Goal: Task Accomplishment & Management: Use online tool/utility

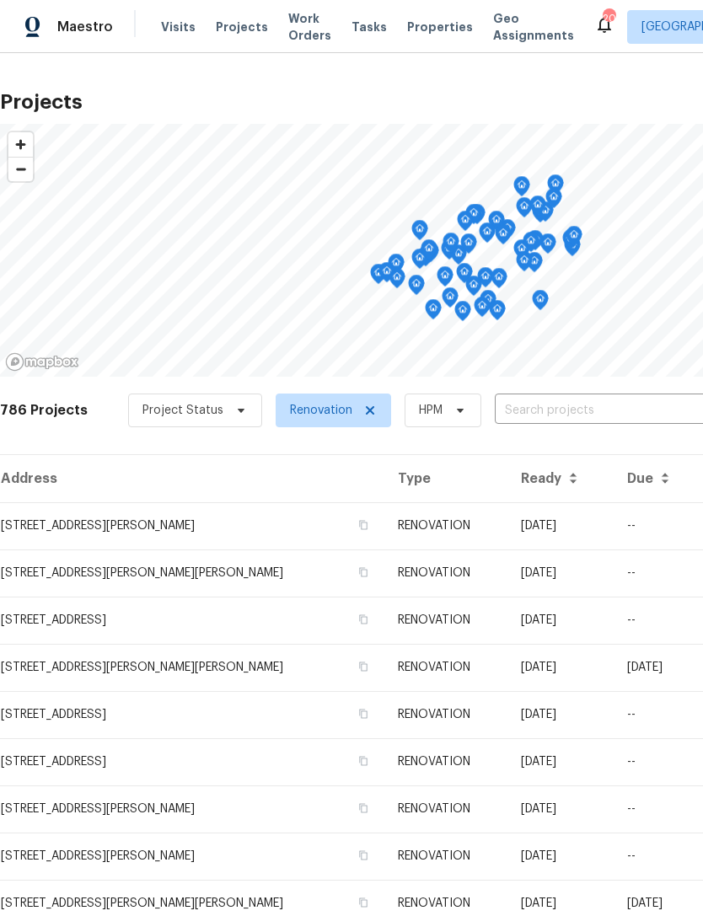
click at [417, 26] on span "Properties" at bounding box center [440, 27] width 66 height 17
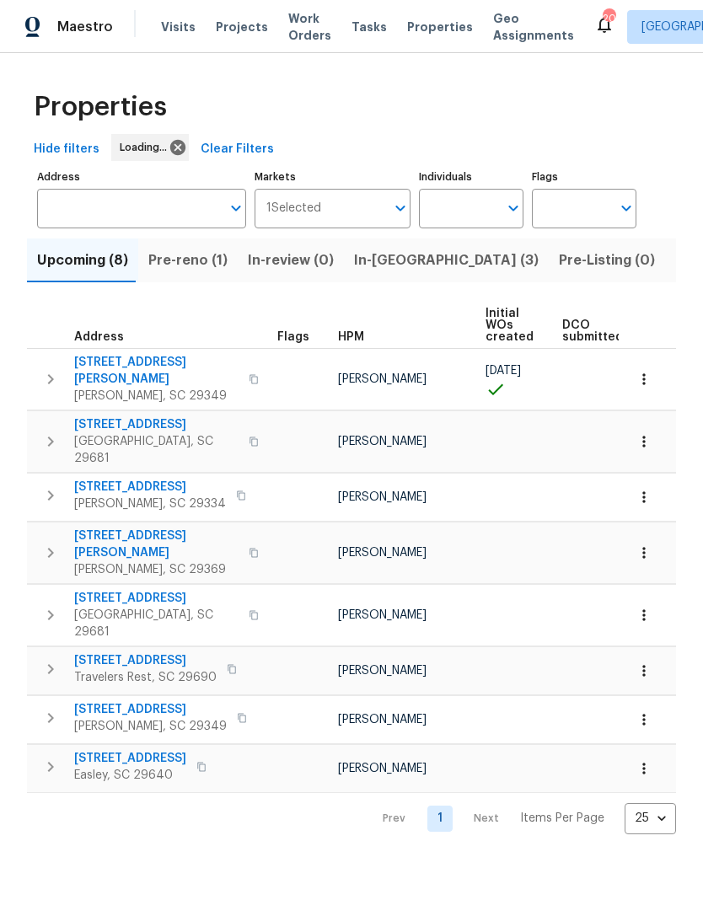
click at [675, 263] on span "Listed (27)" at bounding box center [711, 261] width 72 height 24
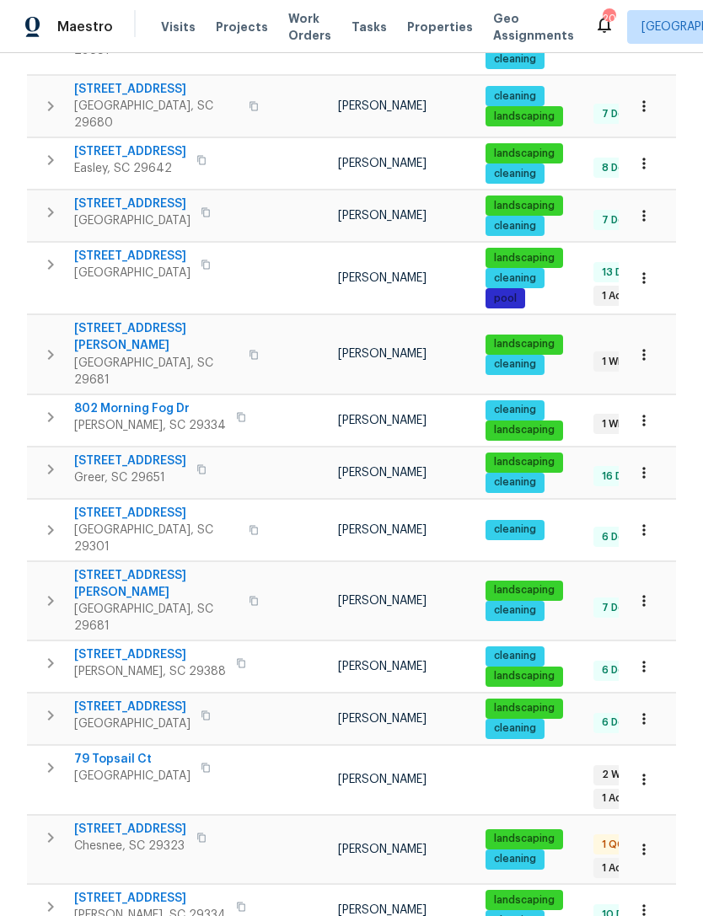
scroll to position [719, 0]
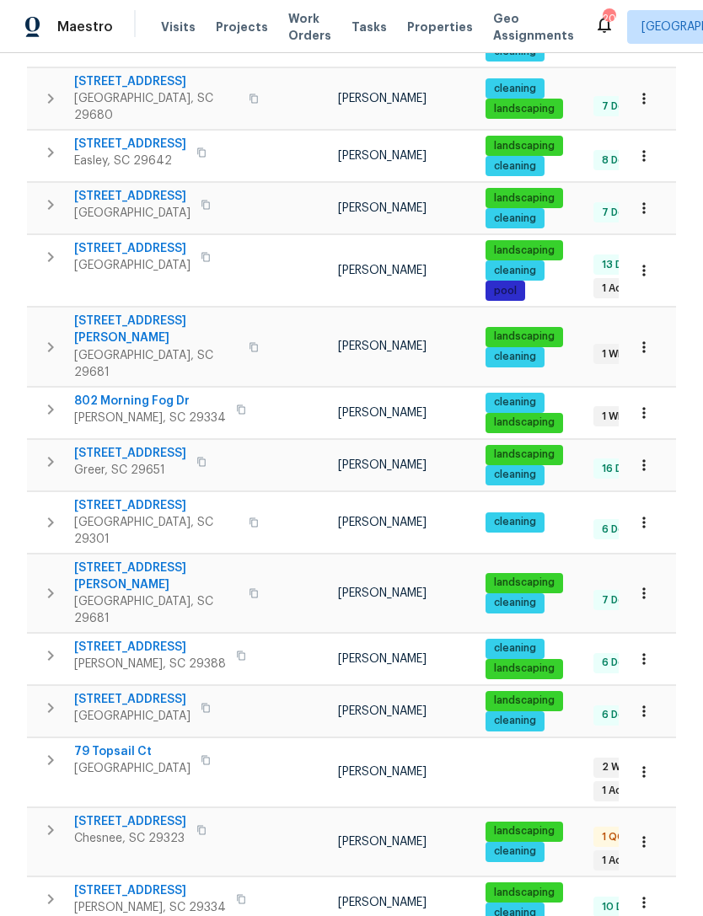
click at [149, 497] on span "1460 Dover Rd Apt A" at bounding box center [156, 505] width 164 height 17
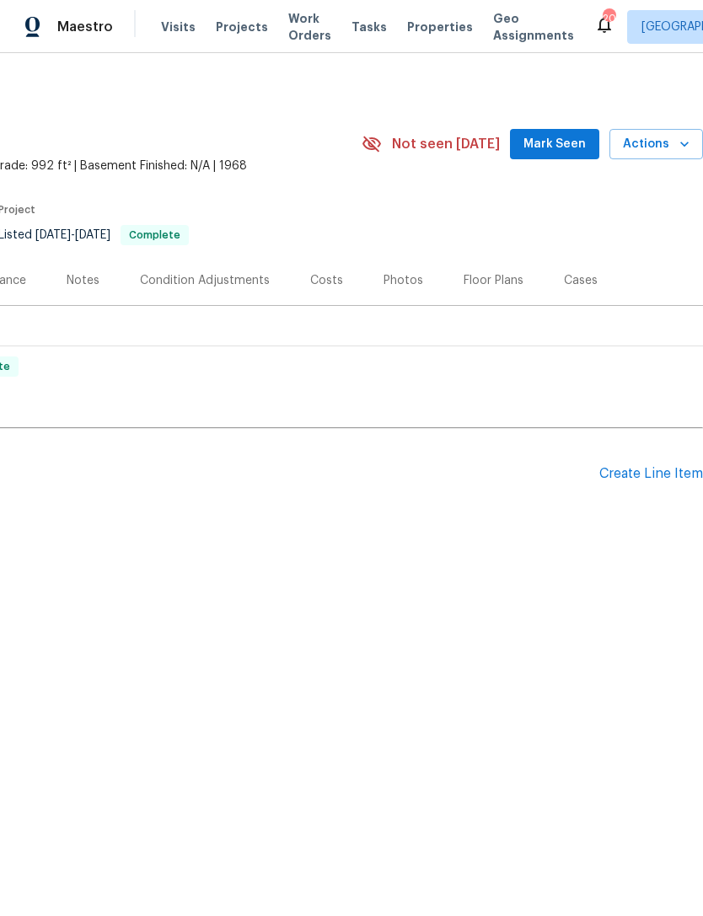
scroll to position [0, 250]
click at [549, 138] on span "Mark Seen" at bounding box center [555, 144] width 62 height 21
click at [671, 137] on span "Actions" at bounding box center [656, 144] width 67 height 21
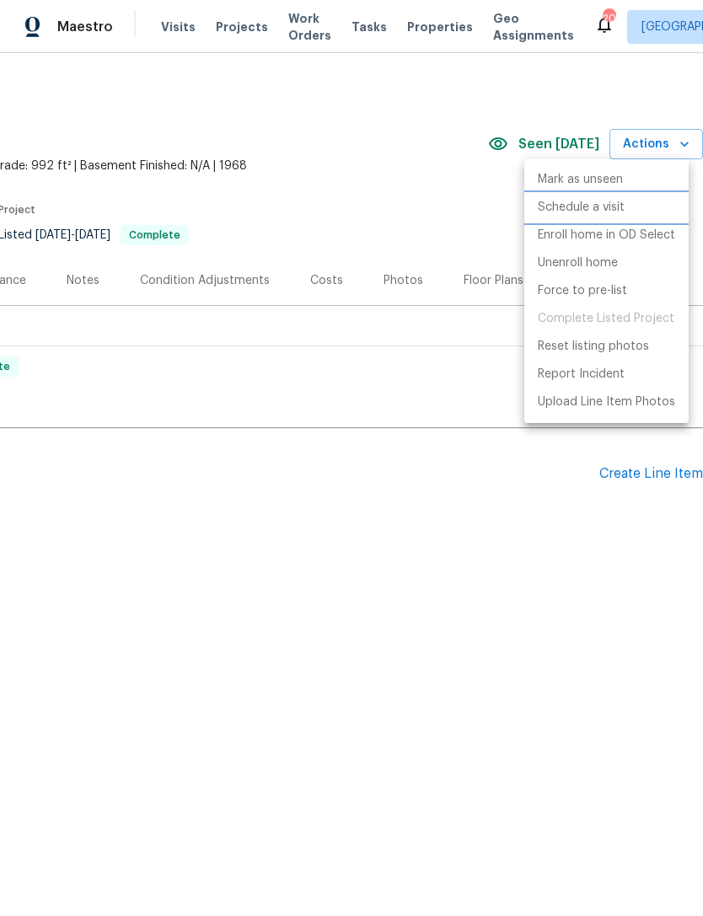
click at [603, 210] on p "Schedule a visit" at bounding box center [581, 208] width 87 height 18
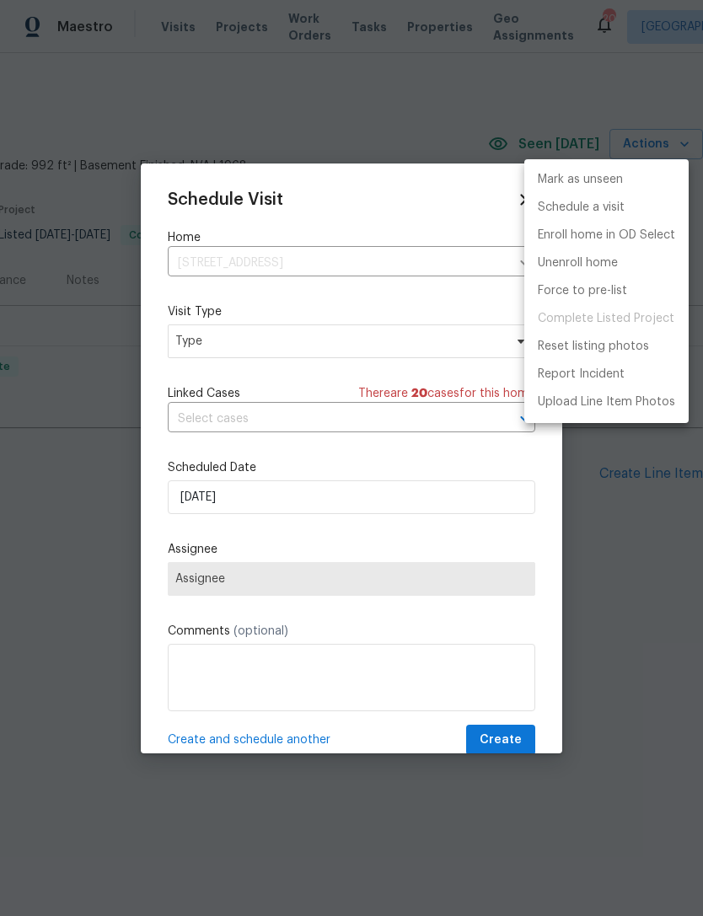
click at [280, 342] on div at bounding box center [351, 458] width 703 height 916
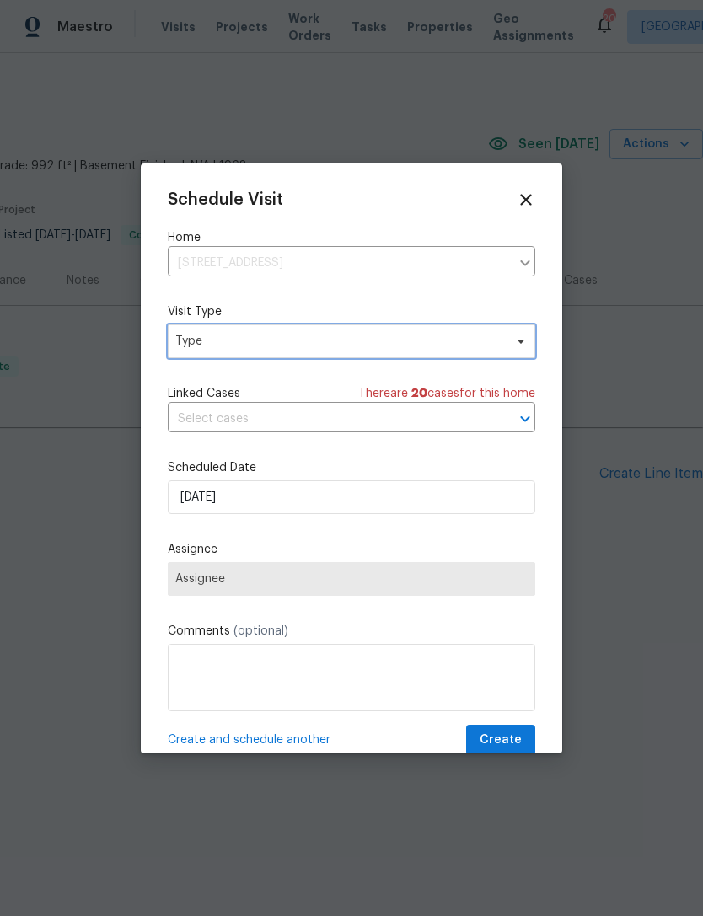
click at [507, 338] on span "Type" at bounding box center [352, 342] width 368 height 34
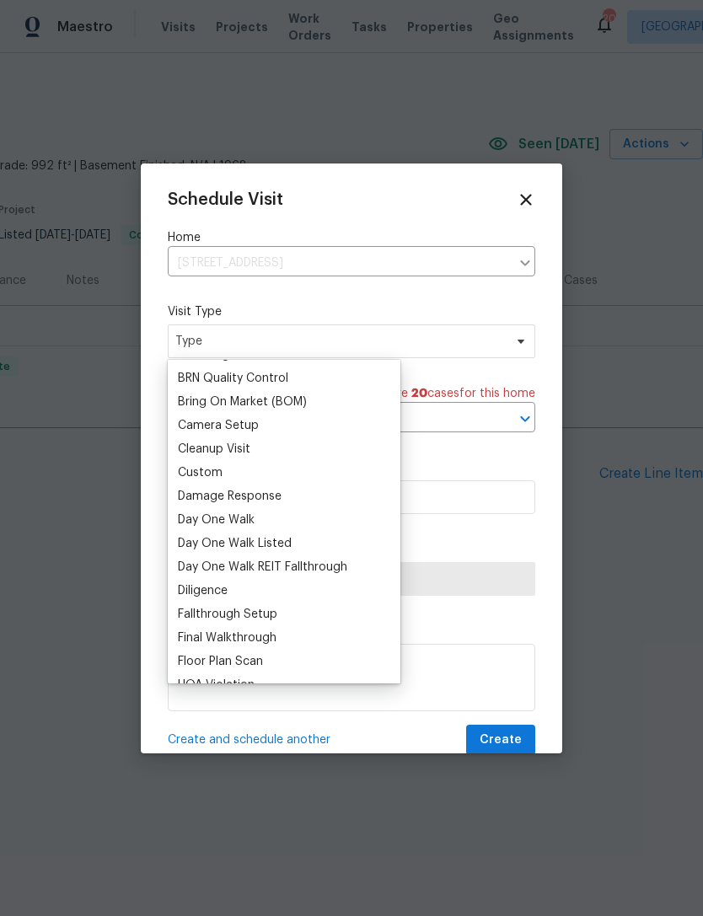
scroll to position [175, 0]
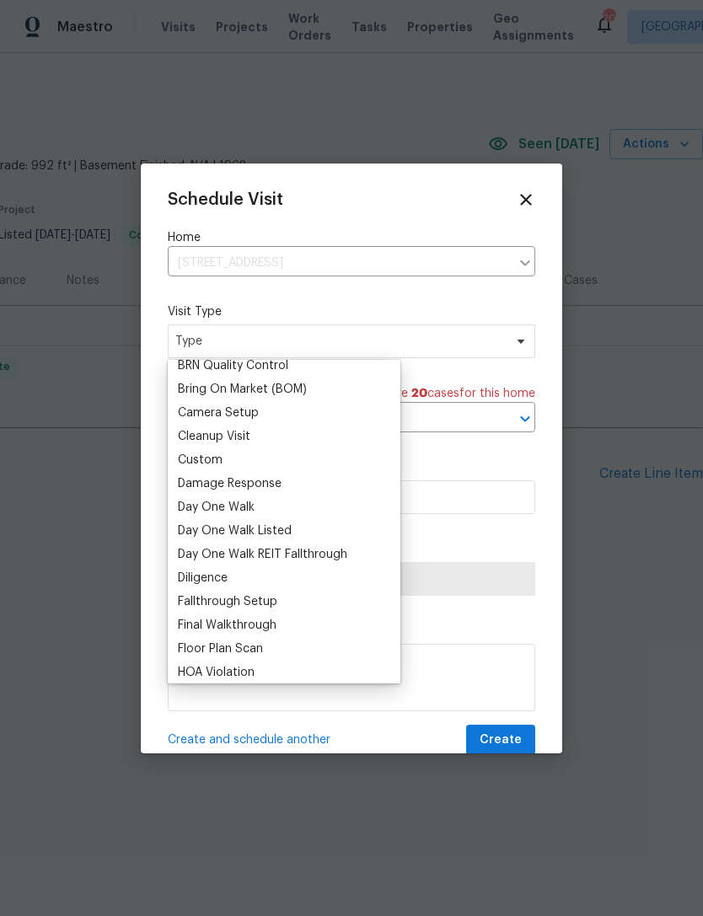
click at [234, 462] on div "Custom" at bounding box center [284, 461] width 223 height 24
click at [213, 455] on div "Custom" at bounding box center [200, 460] width 45 height 17
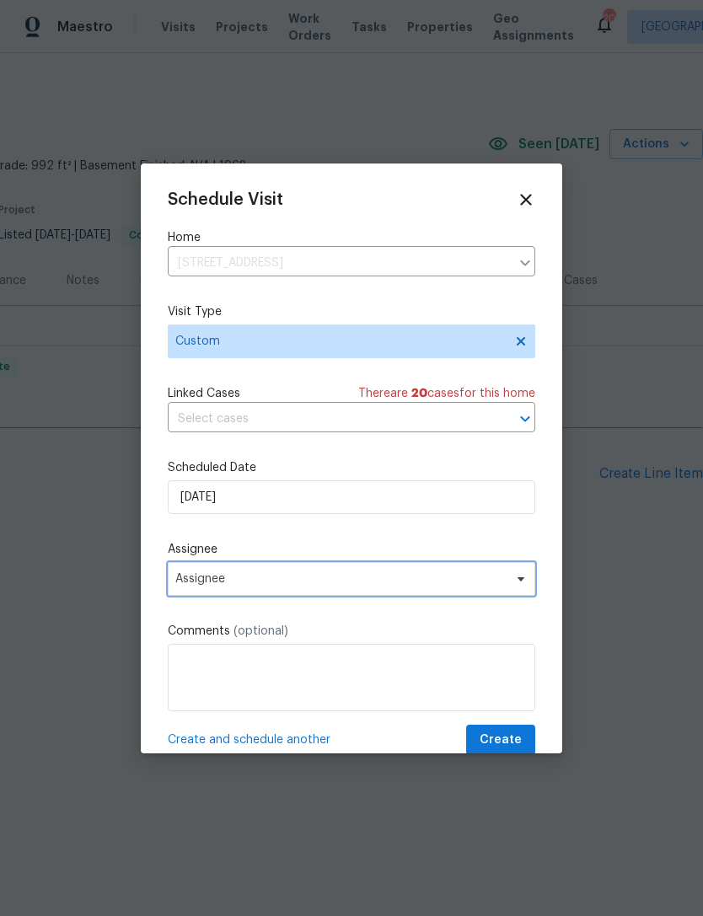
click at [291, 570] on span "Assignee" at bounding box center [352, 579] width 368 height 34
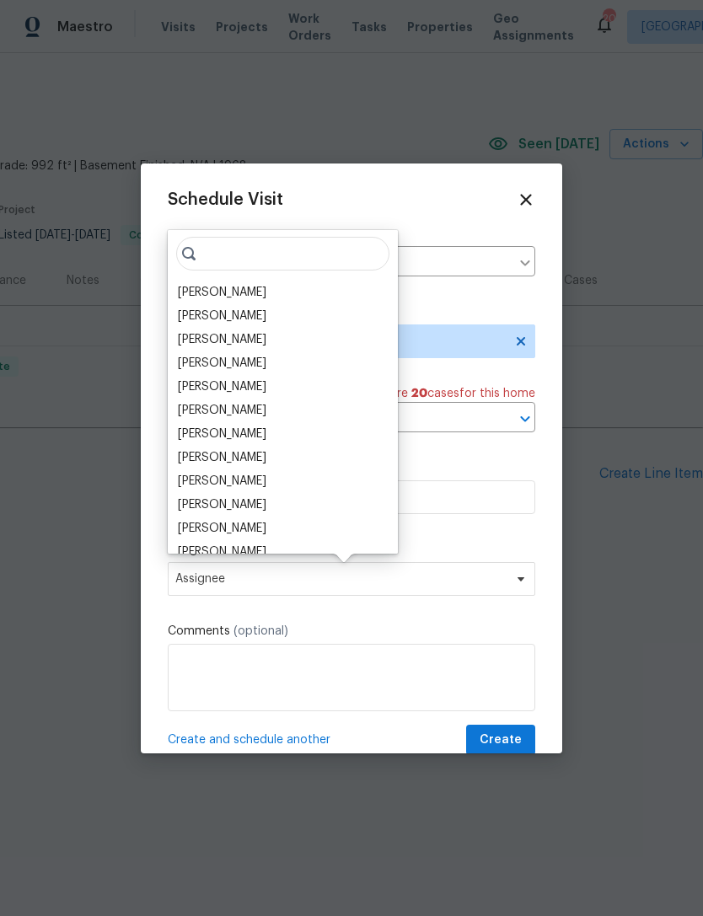
click at [234, 340] on div "[PERSON_NAME]" at bounding box center [222, 339] width 89 height 17
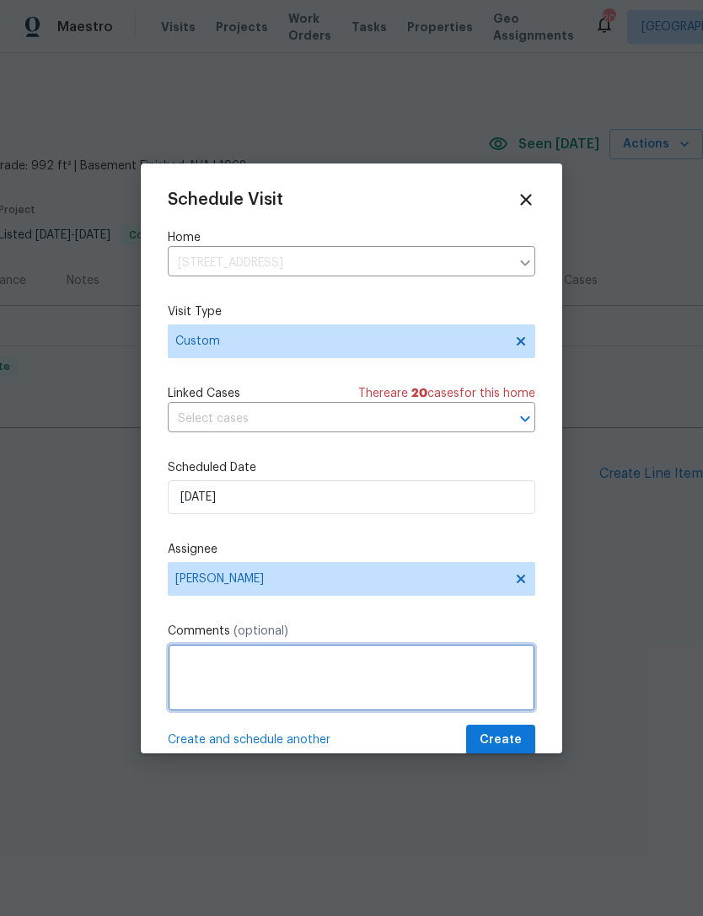
click at [270, 678] on textarea at bounding box center [352, 677] width 368 height 67
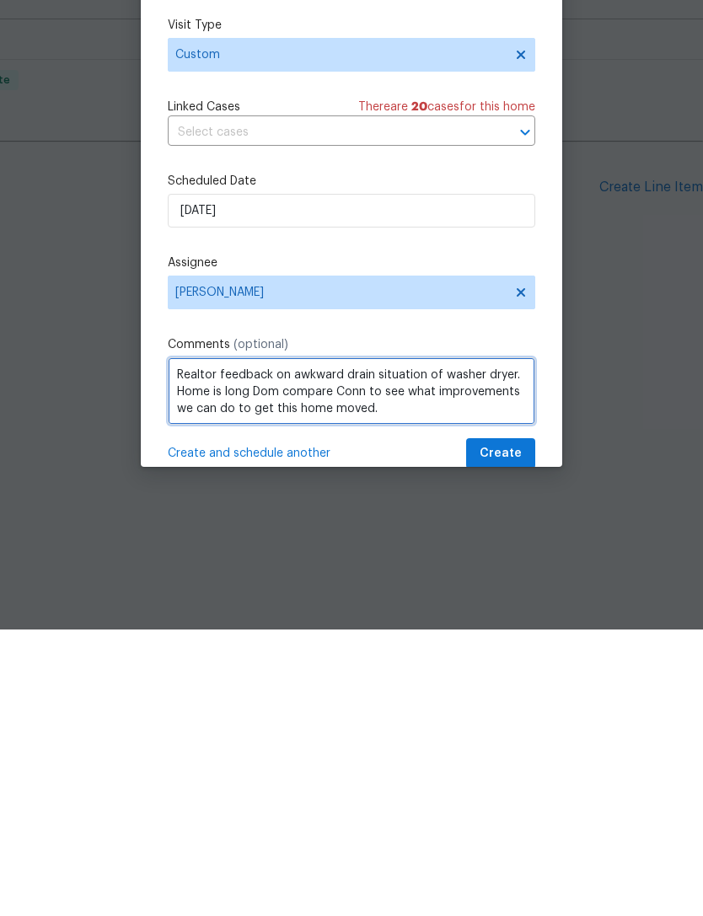
click at [359, 644] on textarea "Realtor feedback on awkward drain situation of washer dryer. Home is long Dom c…" at bounding box center [352, 677] width 368 height 67
type textarea "Realtor feedback on awkward drain situation of washer dryer. Home is long Dom c…"
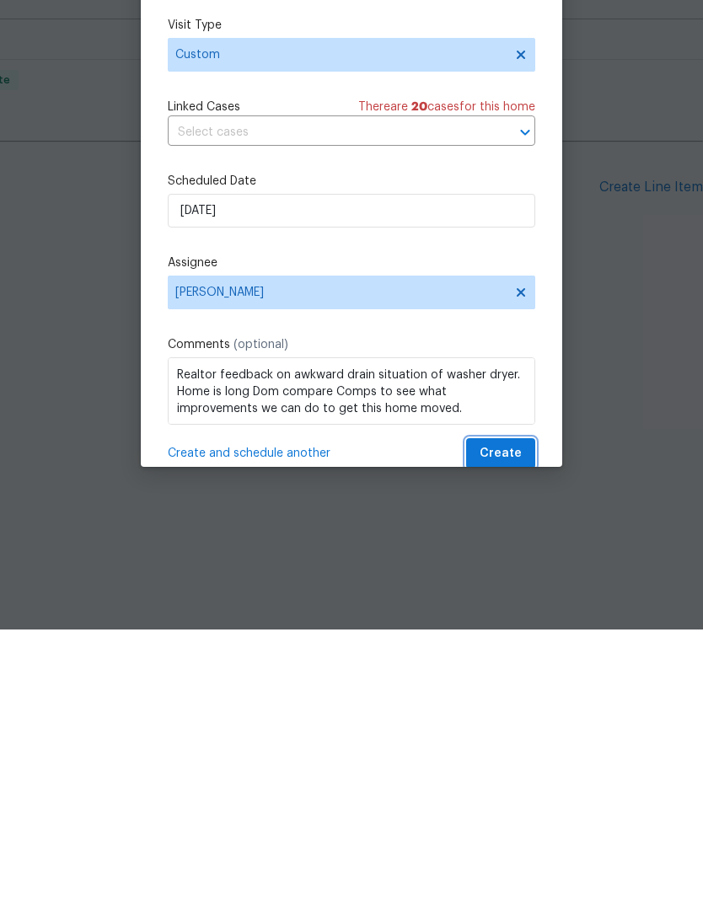
click at [507, 725] on button "Create" at bounding box center [500, 740] width 69 height 31
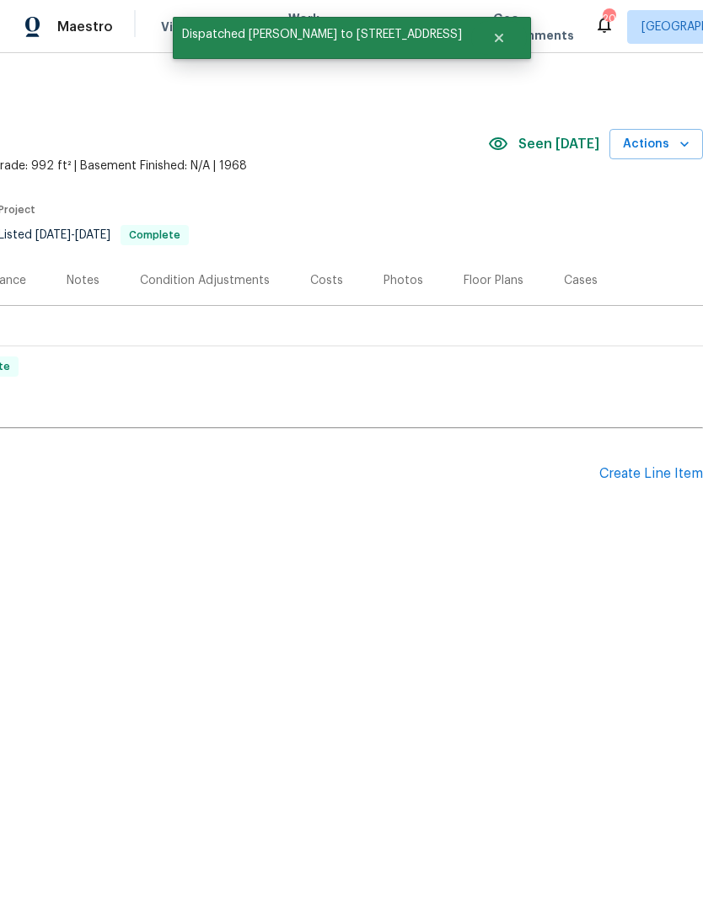
scroll to position [0, 250]
click at [492, 31] on icon "Close" at bounding box center [498, 37] width 13 height 13
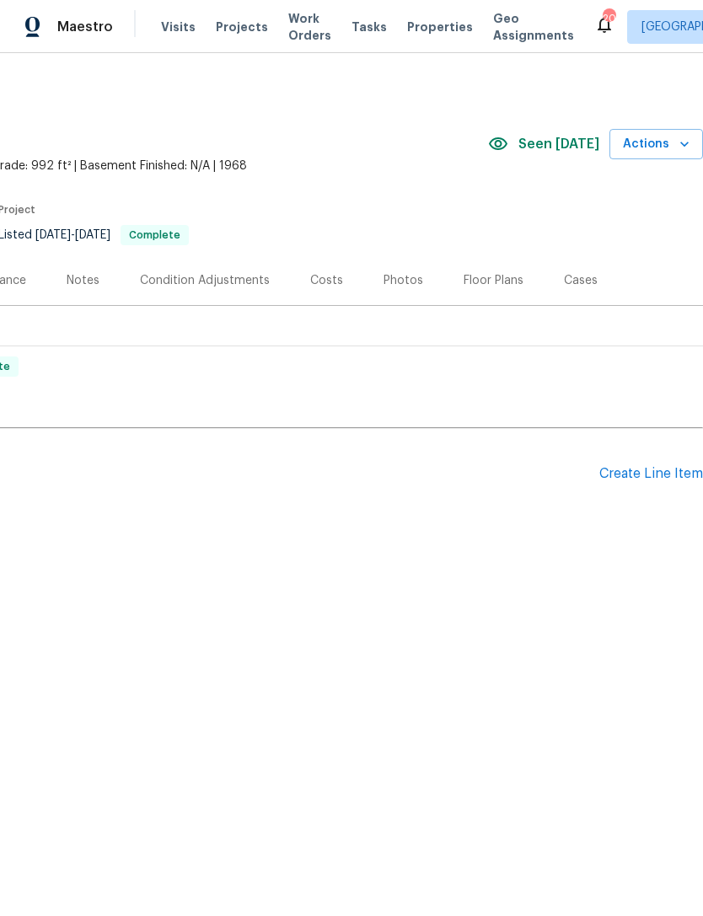
click at [164, 35] on span "Visits" at bounding box center [178, 27] width 35 height 17
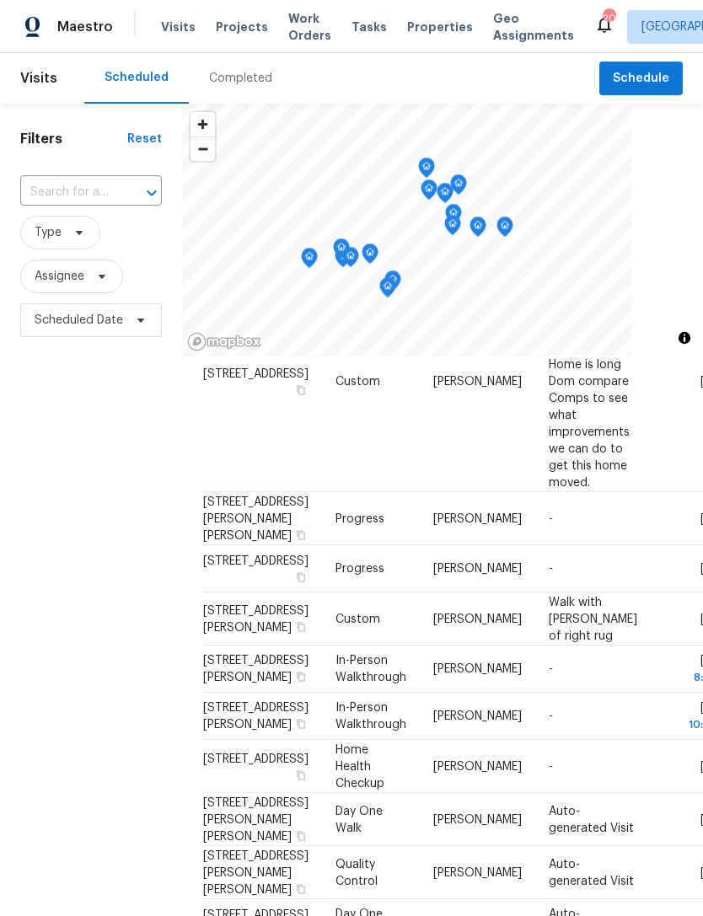
scroll to position [603, 0]
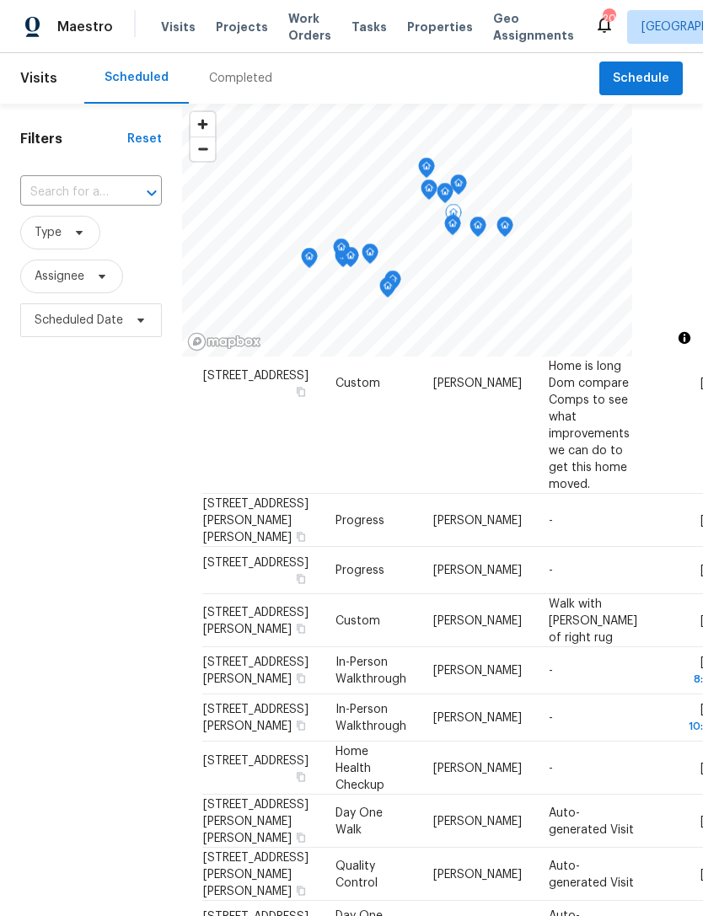
click at [0, 0] on span at bounding box center [0, 0] width 0 height 0
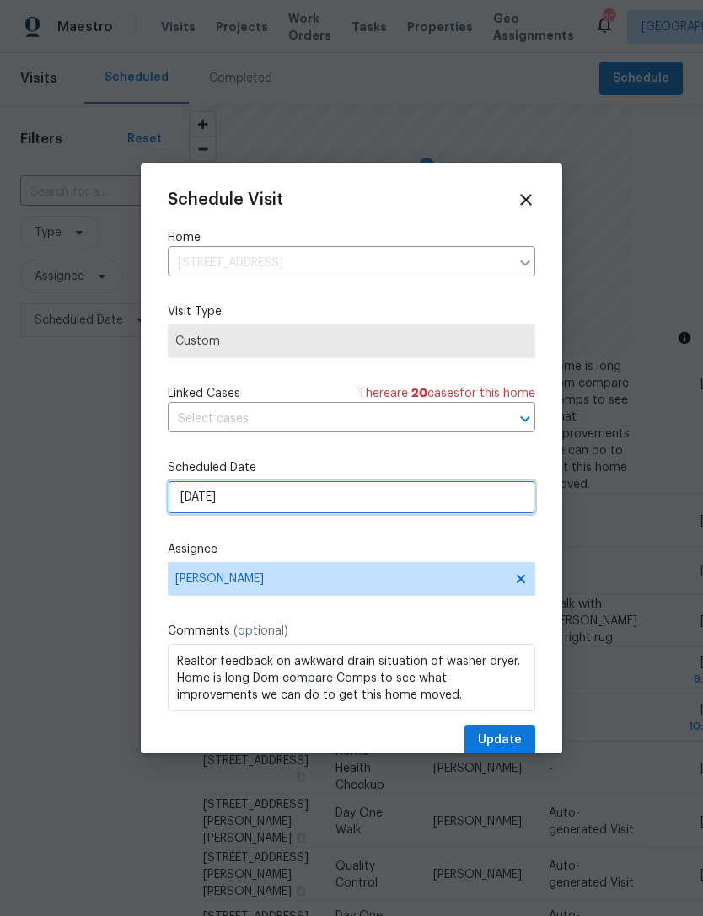
click at [293, 505] on input "10/13/2025" at bounding box center [352, 498] width 368 height 34
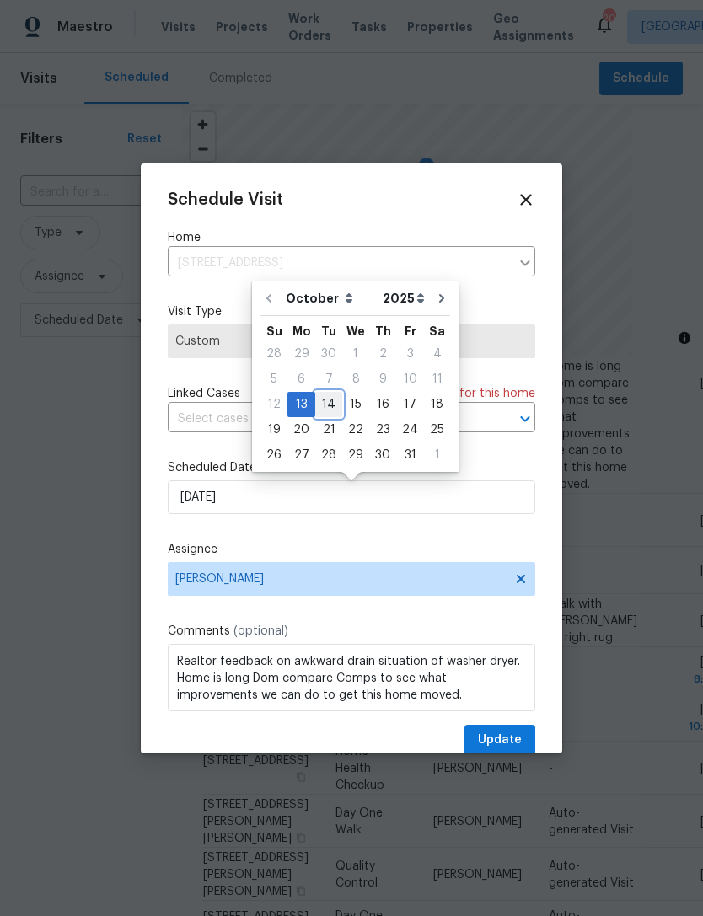
click at [331, 406] on div "14" at bounding box center [328, 405] width 27 height 24
type input "10/14/2025"
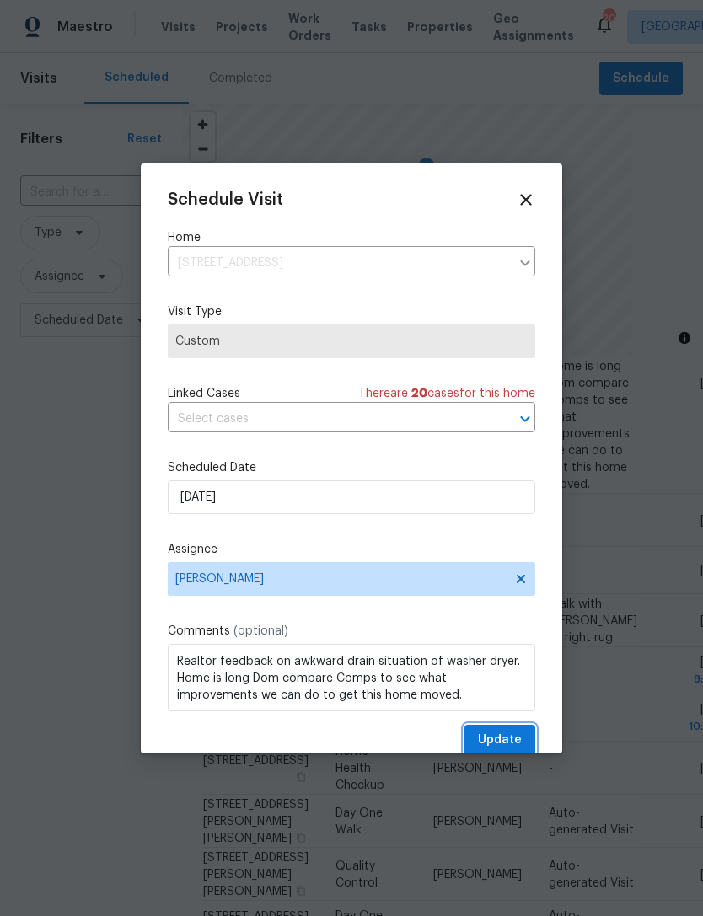
click at [505, 736] on span "Update" at bounding box center [500, 740] width 44 height 21
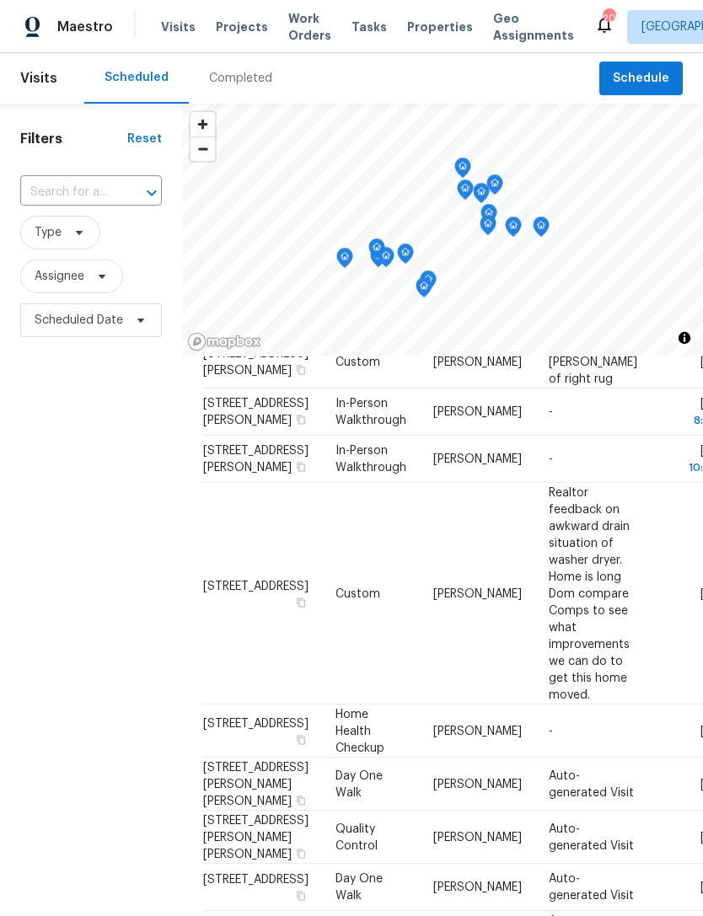
scroll to position [830, 0]
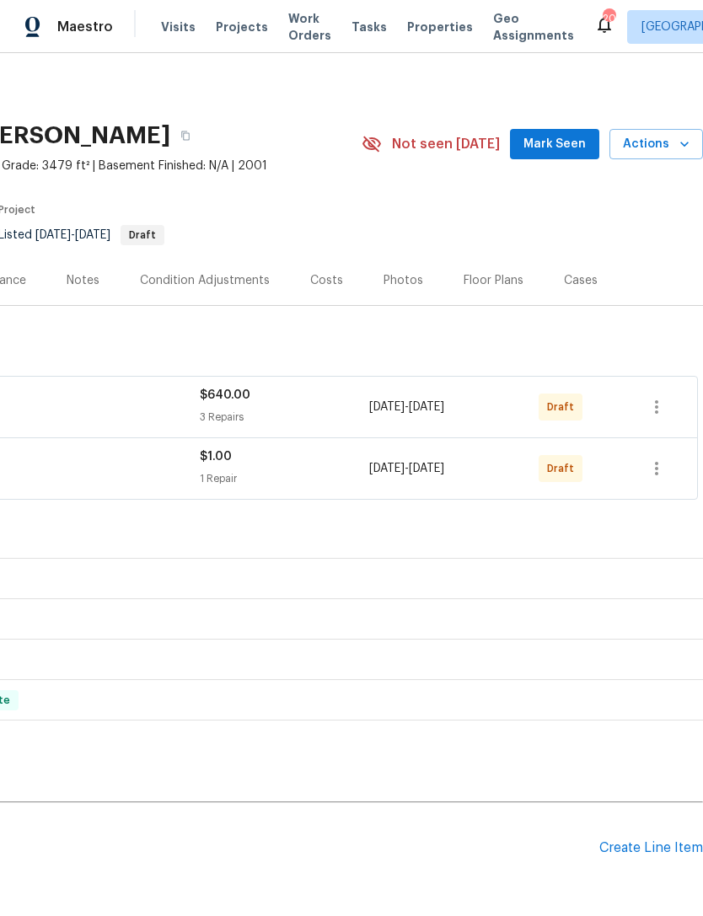
scroll to position [0, 250]
click at [654, 411] on icon "button" at bounding box center [657, 407] width 20 height 20
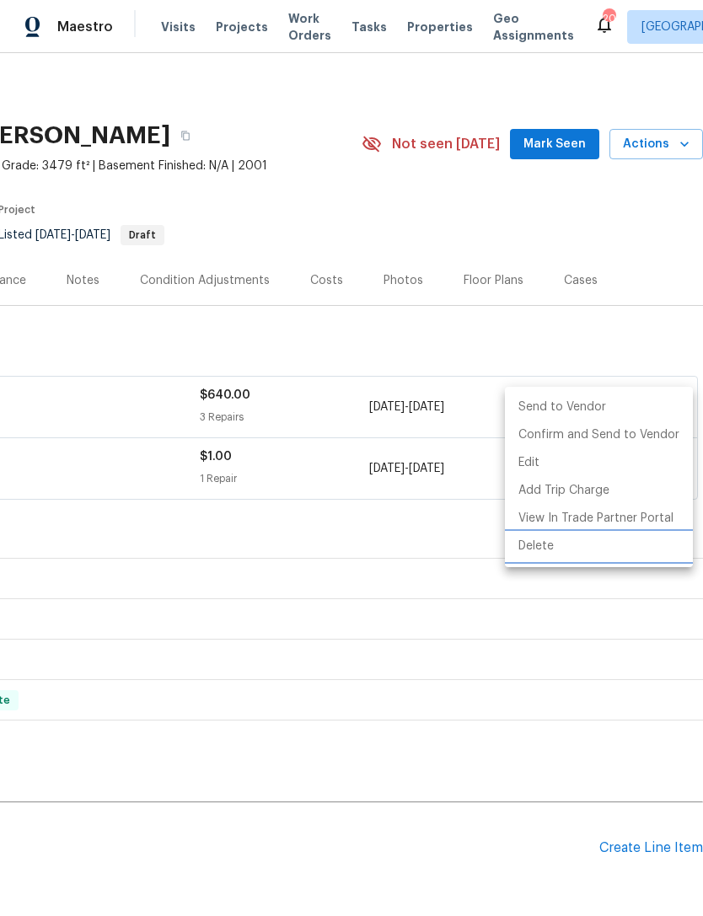
click at [542, 554] on li "Delete" at bounding box center [599, 547] width 188 height 28
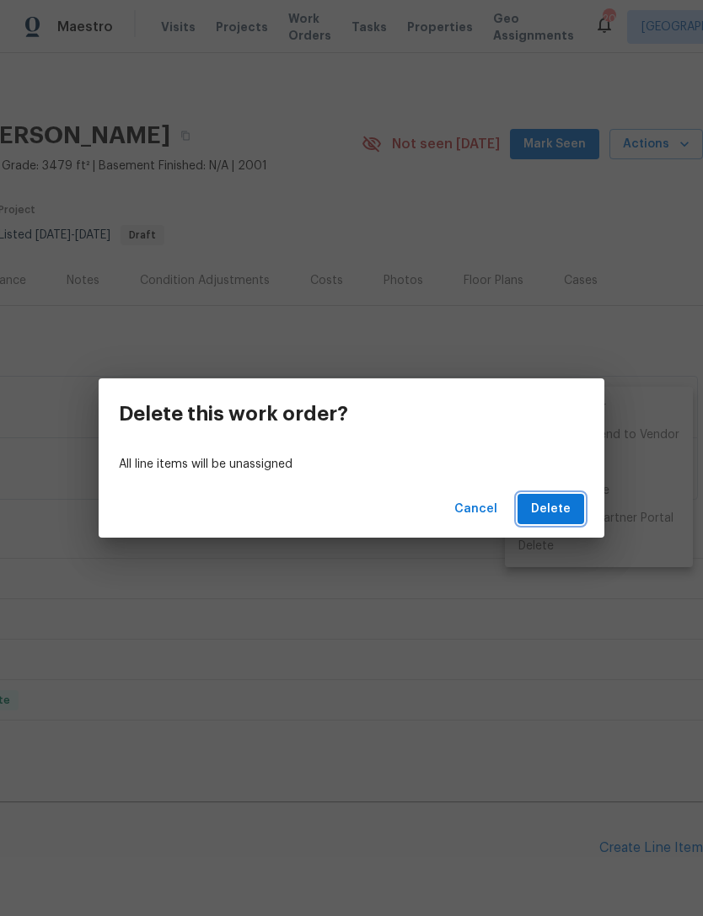
click at [560, 502] on span "Delete" at bounding box center [551, 509] width 40 height 21
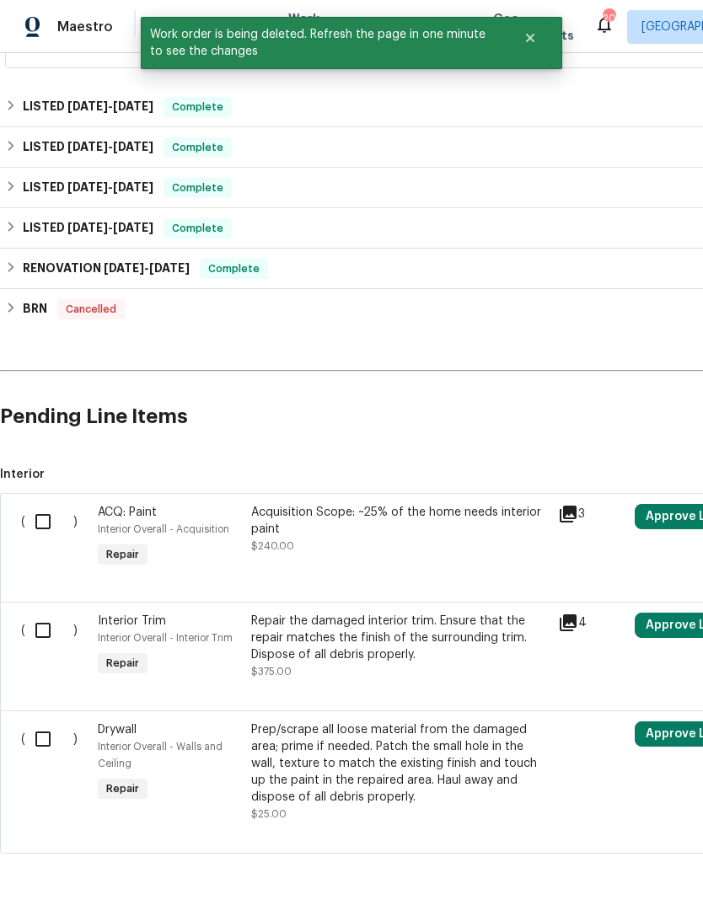
scroll to position [370, 0]
click at [49, 520] on input "checkbox" at bounding box center [49, 521] width 48 height 35
checkbox input "true"
click at [56, 623] on input "checkbox" at bounding box center [49, 630] width 48 height 35
checkbox input "true"
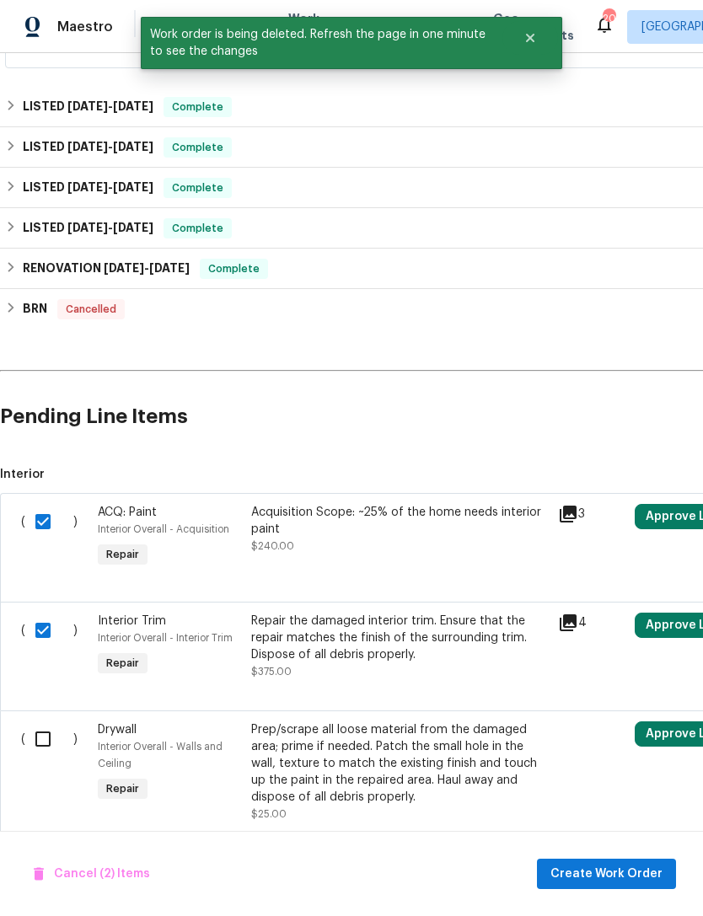
click at [56, 735] on input "checkbox" at bounding box center [49, 739] width 48 height 35
checkbox input "true"
click at [639, 868] on span "Create Work Order" at bounding box center [607, 874] width 112 height 21
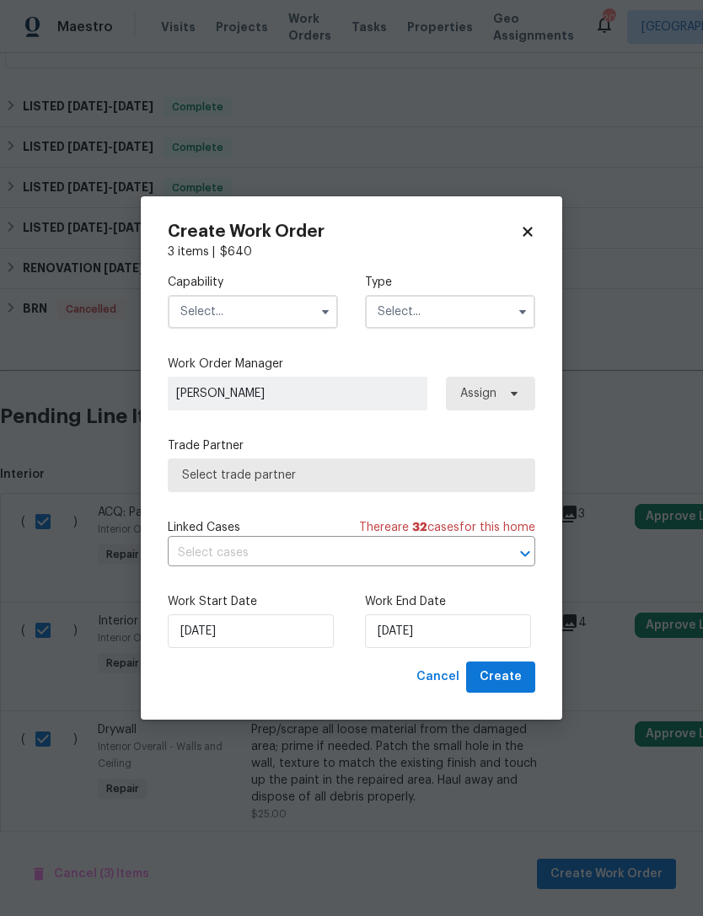
click at [277, 313] on input "text" at bounding box center [253, 312] width 170 height 34
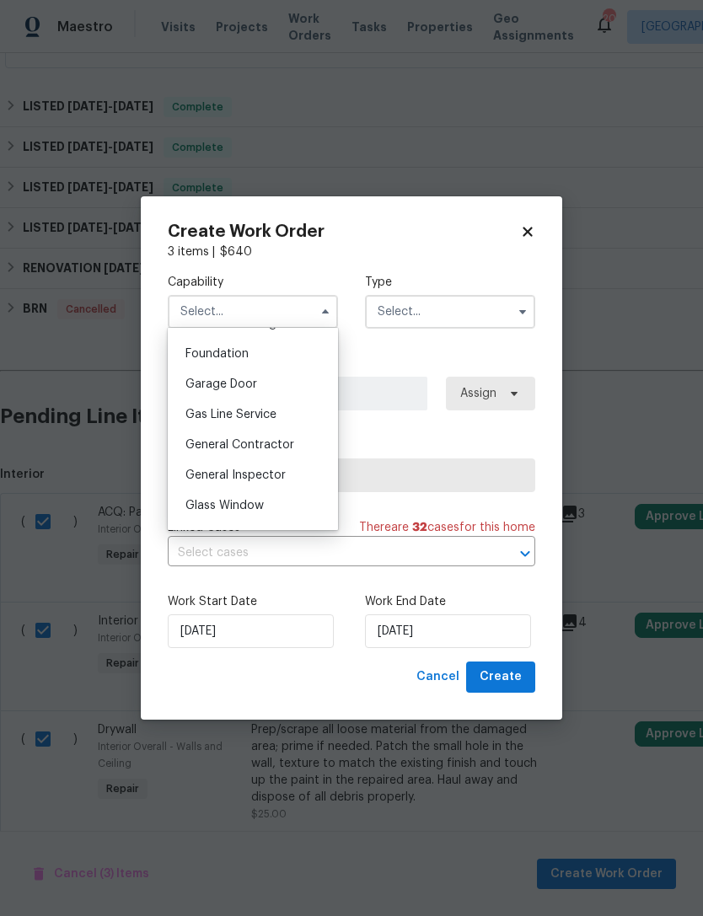
scroll to position [715, 0]
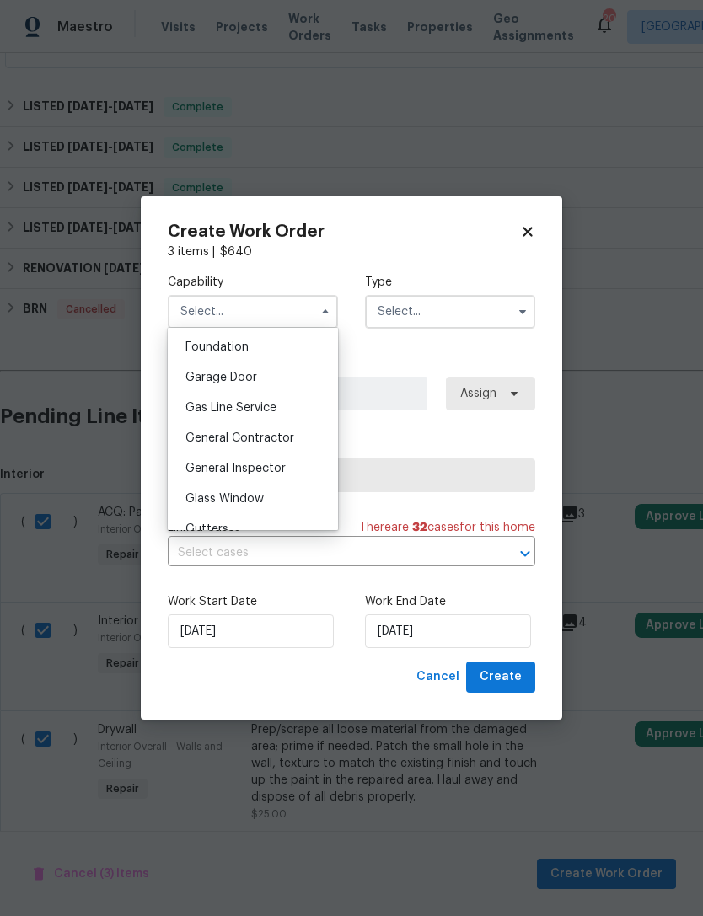
click at [279, 438] on span "General Contractor" at bounding box center [239, 439] width 109 height 12
type input "General Contractor"
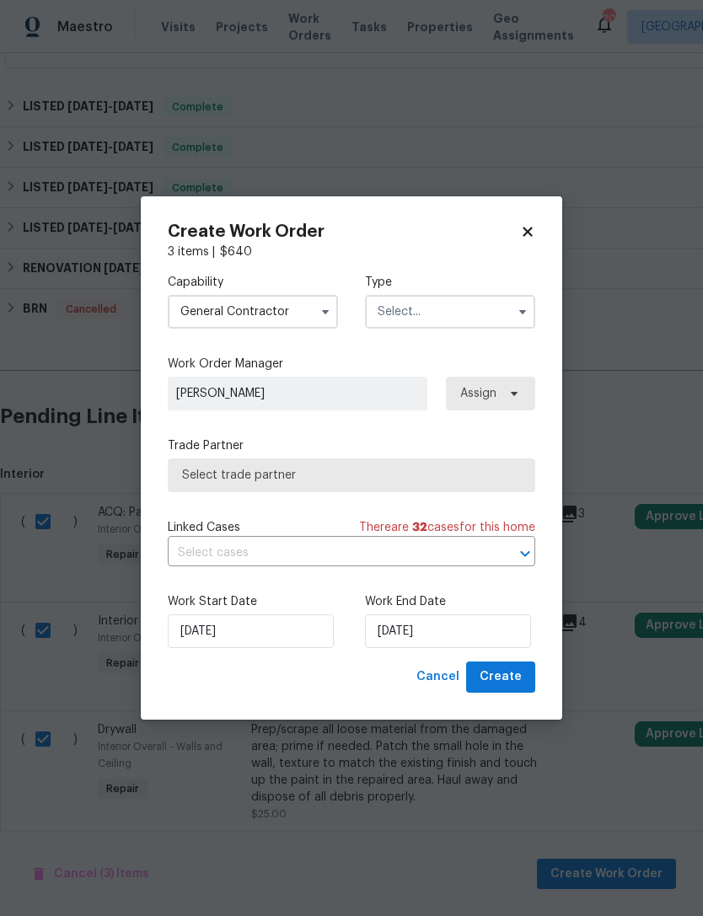
click at [457, 316] on input "text" at bounding box center [450, 312] width 170 height 34
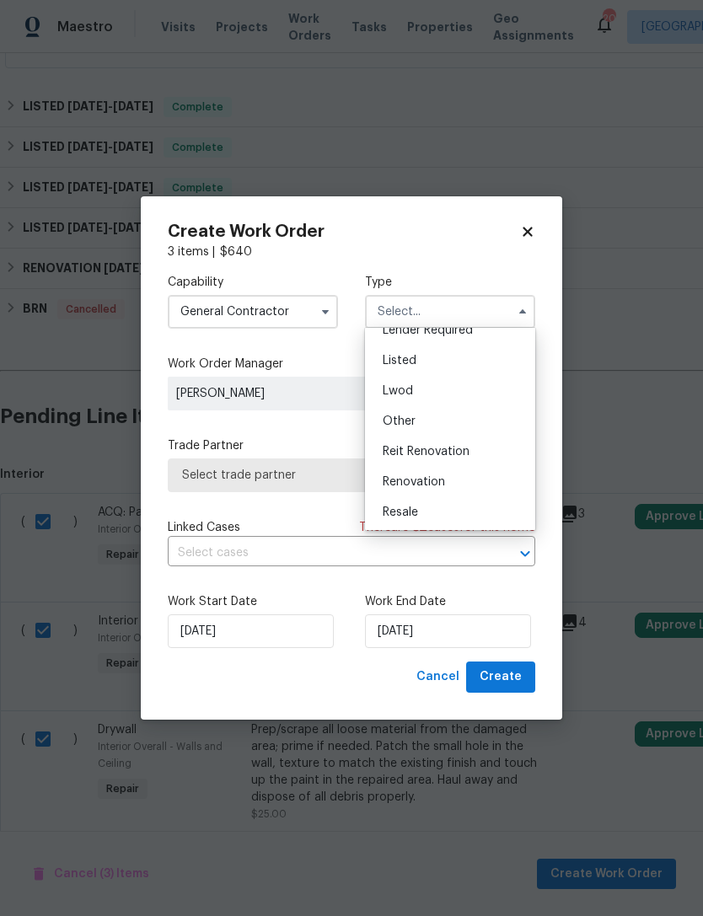
scroll to position [131, 0]
click at [429, 369] on div "Listed" at bounding box center [450, 368] width 162 height 30
type input "Listed"
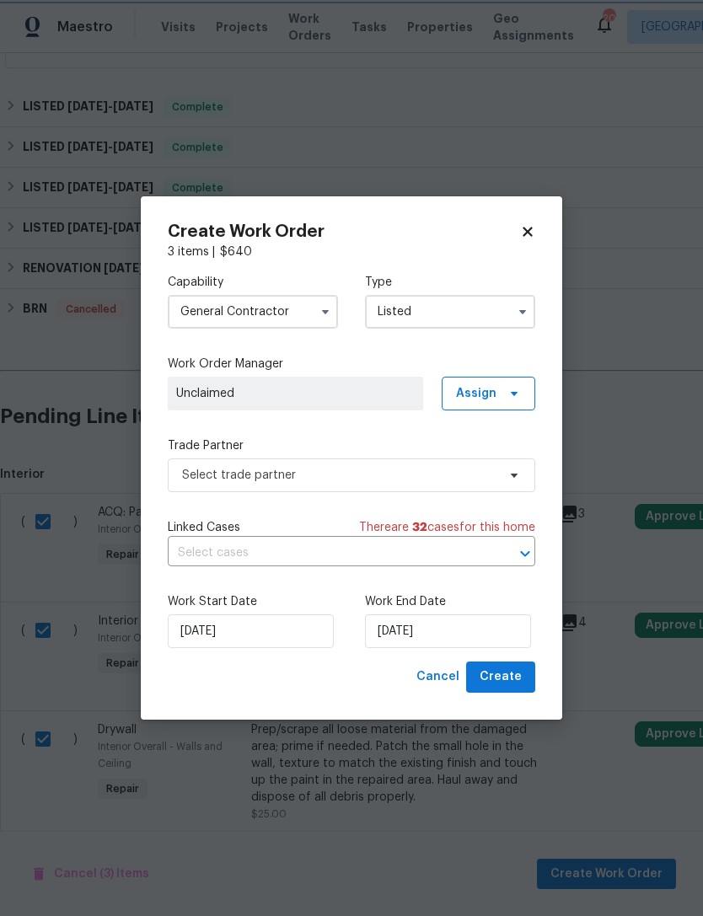
scroll to position [0, 0]
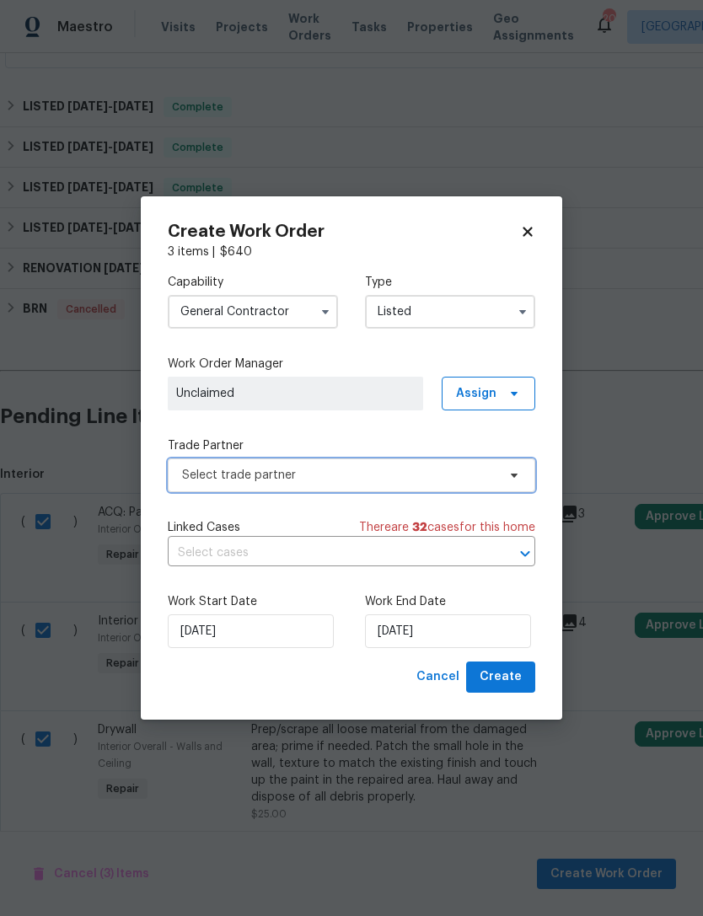
click at [438, 472] on span "Select trade partner" at bounding box center [339, 475] width 314 height 17
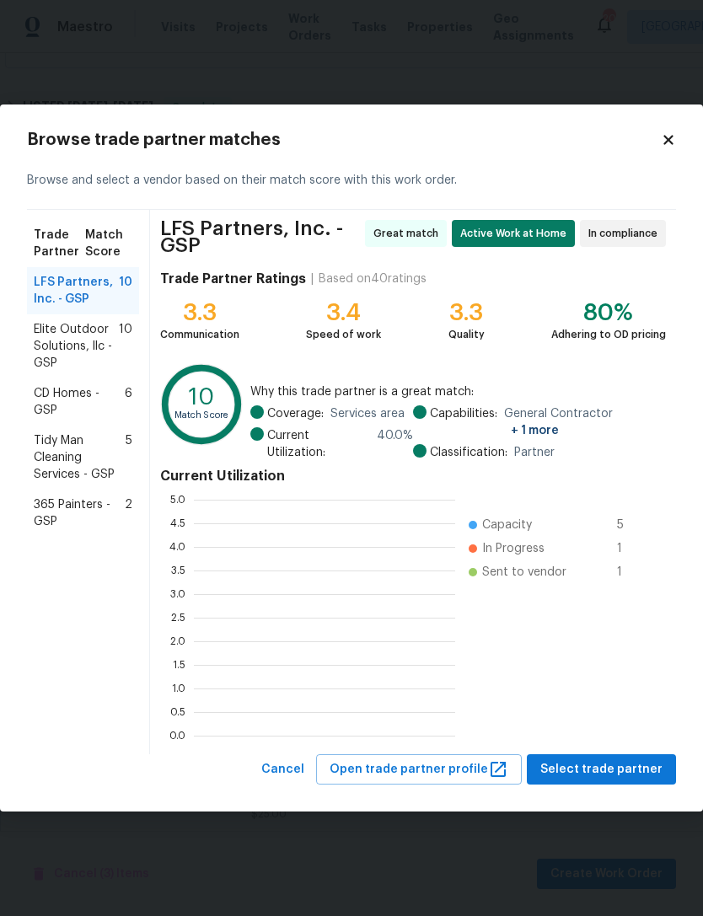
scroll to position [236, 261]
click at [80, 465] on span "Tidy Man Cleaning Services - GSP" at bounding box center [80, 458] width 92 height 51
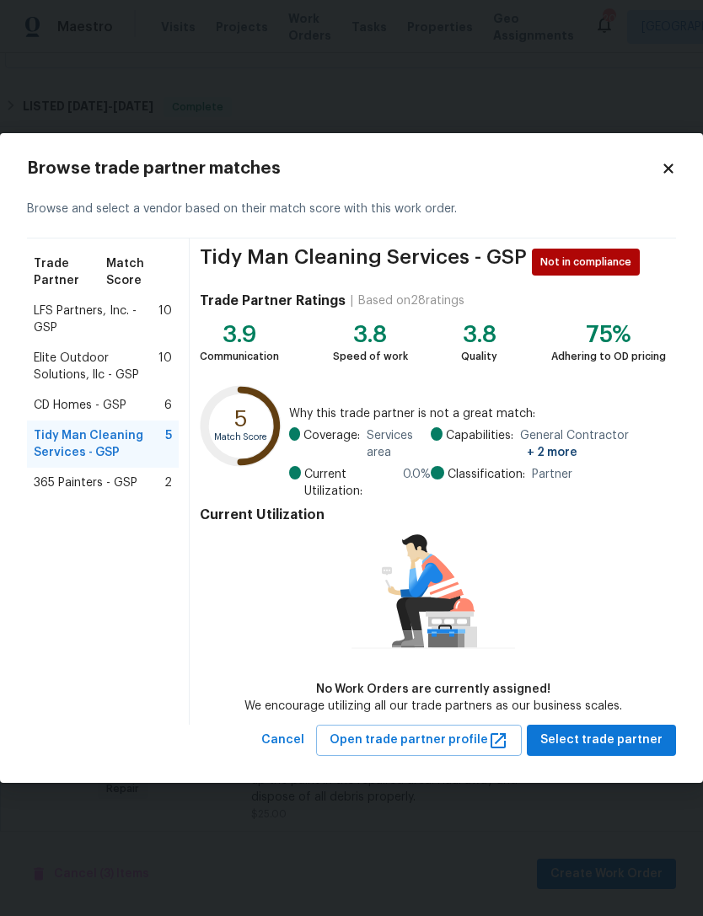
click at [382, 265] on span "Tidy Man Cleaning Services - GSP" at bounding box center [363, 262] width 327 height 27
click at [226, 256] on span "Tidy Man Cleaning Services - GSP" at bounding box center [363, 262] width 327 height 27
click at [92, 406] on span "CD Homes - GSP" at bounding box center [80, 405] width 93 height 17
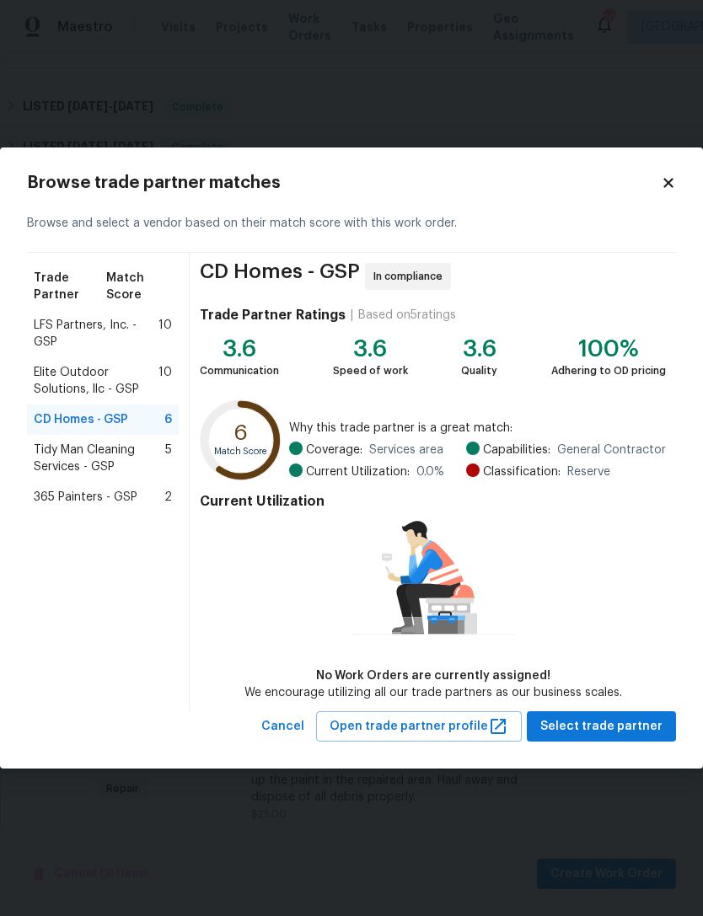
click at [96, 461] on span "Tidy Man Cleaning Services - GSP" at bounding box center [100, 459] width 132 height 34
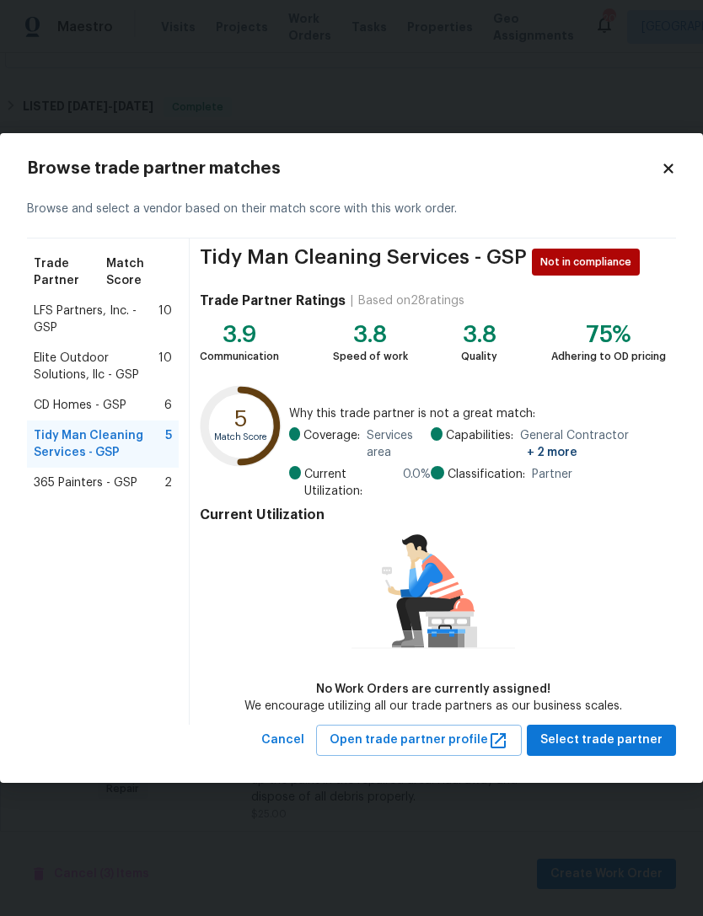
click at [648, 66] on body "Maestro Visits Projects Work Orders Tasks Properties Geo Assignments 20 Greenvi…" at bounding box center [351, 458] width 703 height 916
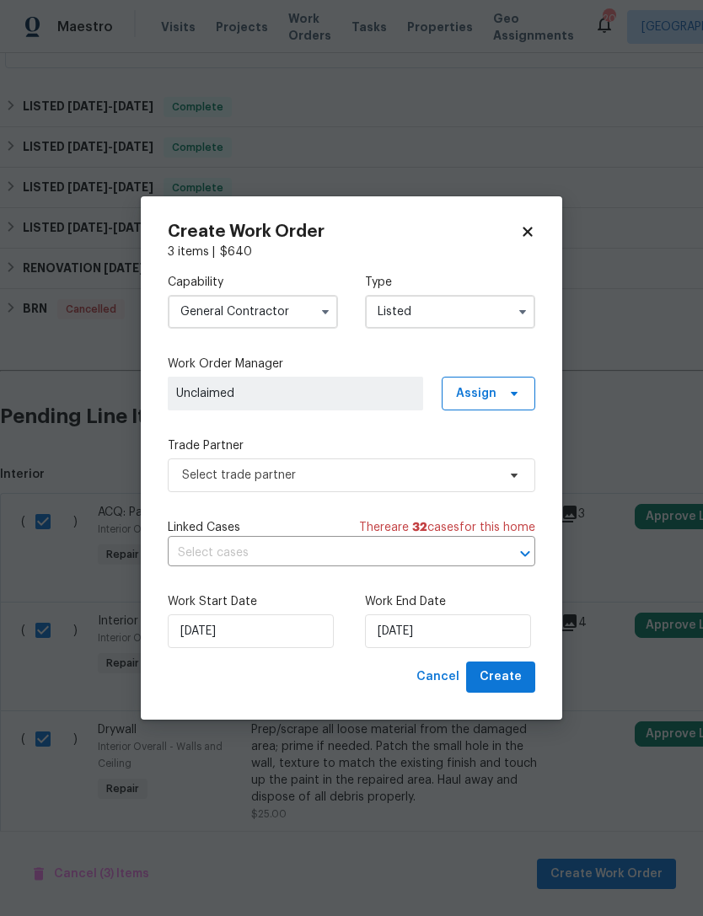
click at [535, 228] on icon at bounding box center [527, 231] width 15 height 15
checkbox input "false"
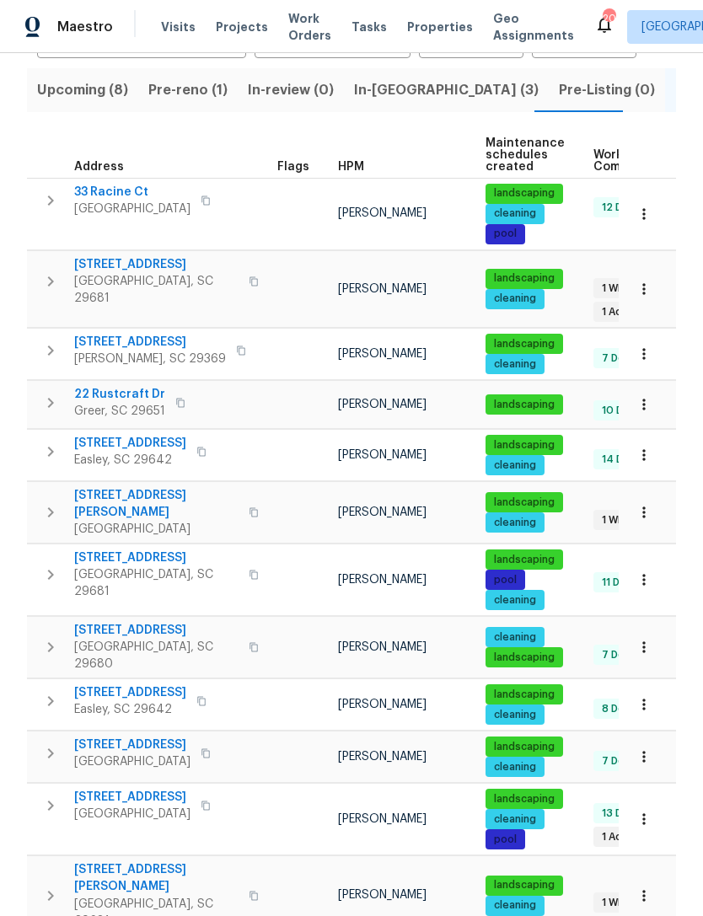
click at [191, 737] on span "[STREET_ADDRESS]" at bounding box center [132, 745] width 116 height 17
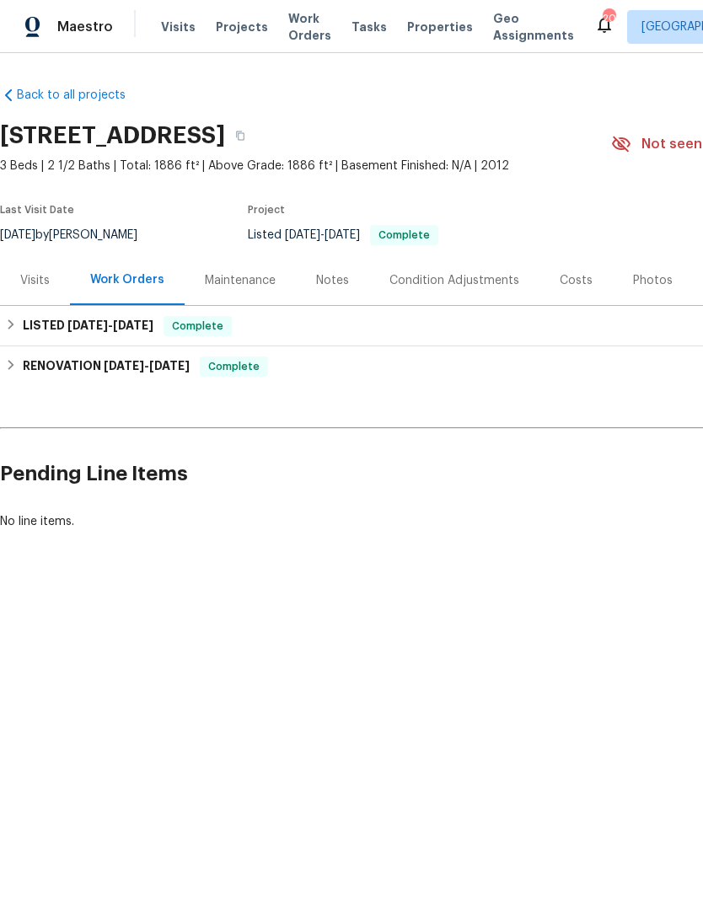
click at [449, 289] on div "Condition Adjustments" at bounding box center [455, 280] width 130 height 17
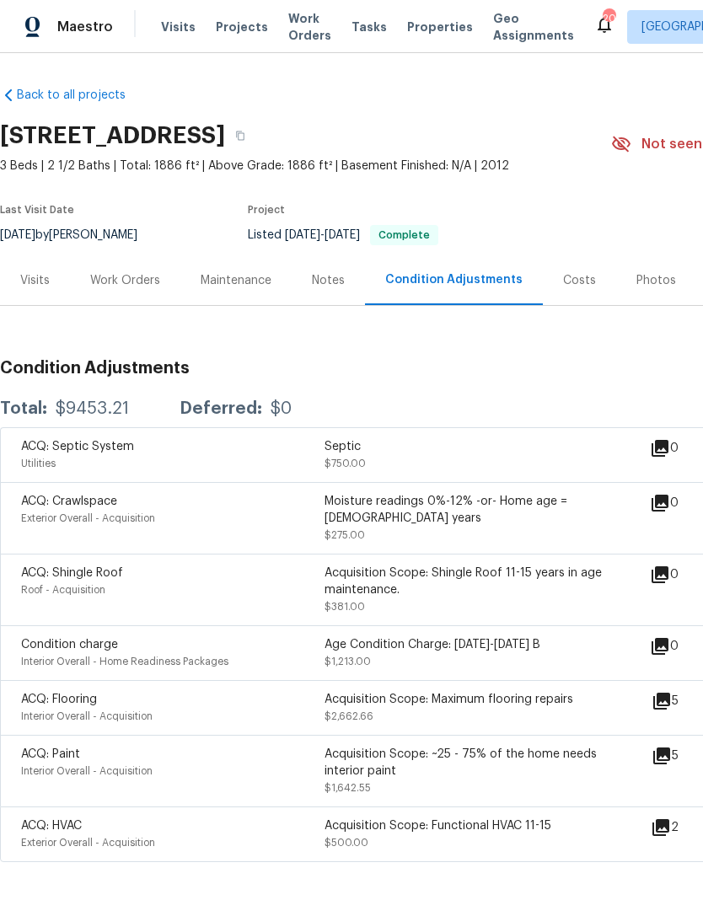
click at [127, 305] on div "Work Orders" at bounding box center [125, 280] width 110 height 50
